Goal: Contribute content

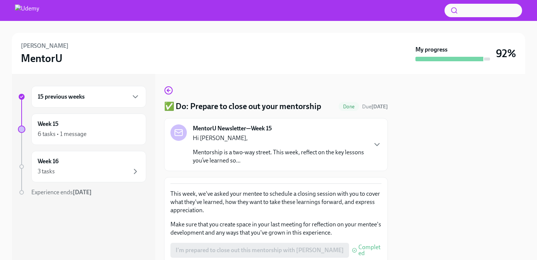
scroll to position [28, 0]
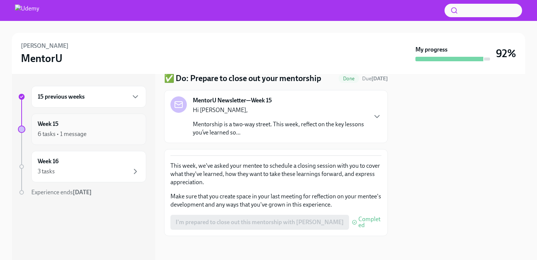
click at [80, 137] on div "6 tasks • 1 message" at bounding box center [62, 134] width 49 height 8
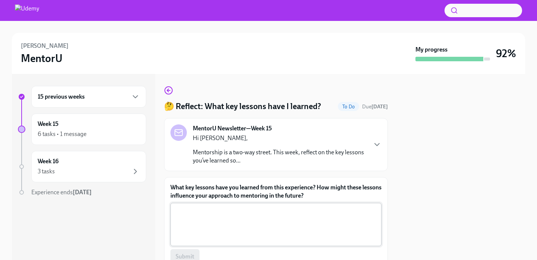
click at [258, 219] on textarea "What key lessons have you learned from this experience? How might these lessons…" at bounding box center [276, 224] width 202 height 36
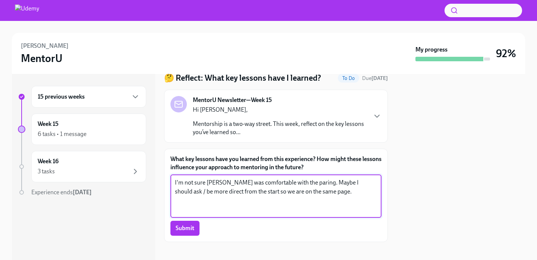
scroll to position [34, 0]
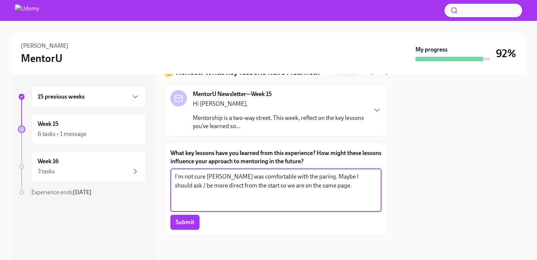
type textarea "I'm not sure [PERSON_NAME] was comfortable with the paring. Maybe I should ask …"
click at [186, 226] on button "Submit" at bounding box center [184, 222] width 29 height 15
